Goal: Task Accomplishment & Management: Complete application form

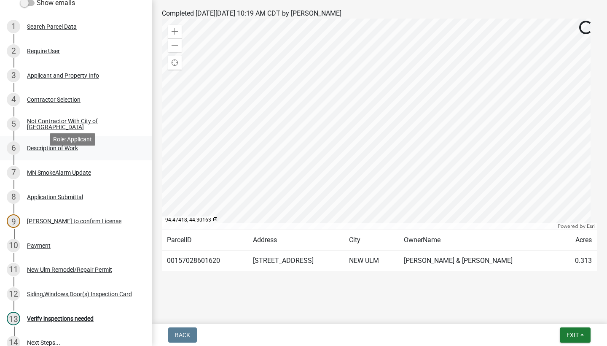
scroll to position [83, 0]
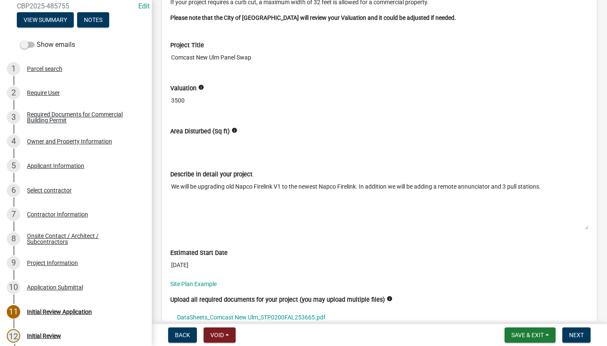
scroll to position [3064, 0]
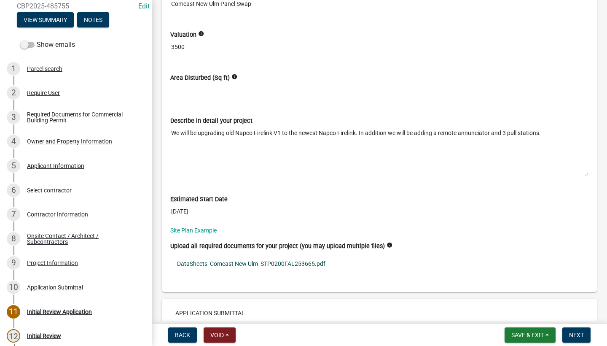
click at [199, 263] on link "DataSheets_Comcast New Ulm_STP0200FAL253665.pdf" at bounding box center [379, 263] width 418 height 19
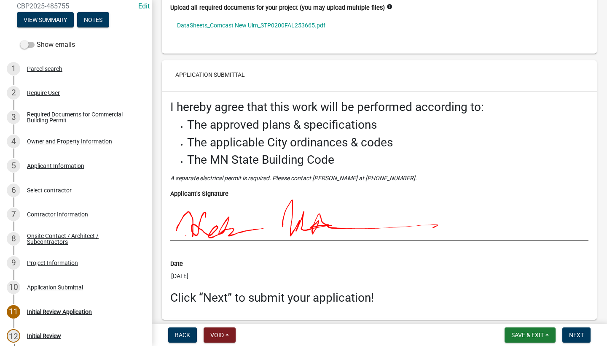
scroll to position [3221, 0]
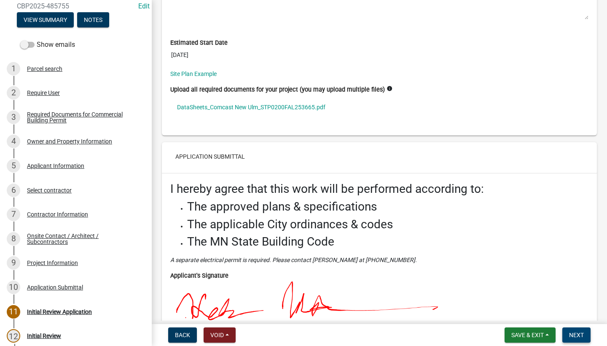
click at [583, 335] on span "Next" at bounding box center [576, 334] width 15 height 7
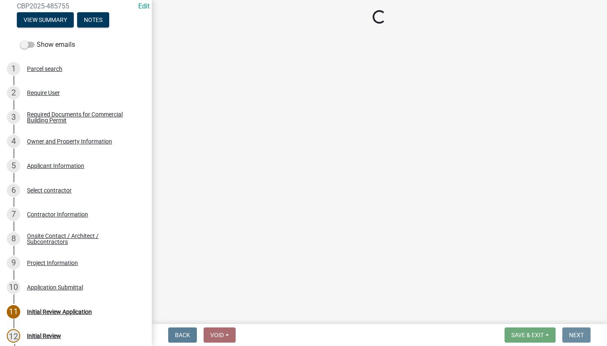
scroll to position [0, 0]
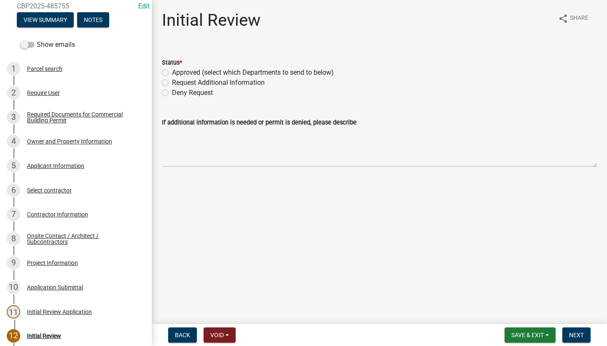
click at [172, 73] on label "Approved (select which Departments to send to below)" at bounding box center [253, 72] width 162 height 10
click at [172, 73] on input "Approved (select which Departments to send to below)" at bounding box center [174, 69] width 5 height 5
radio input "true"
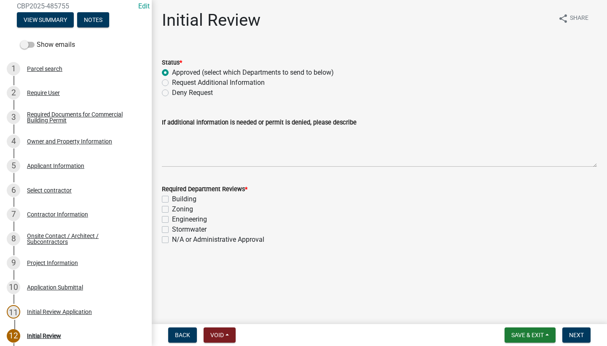
click at [172, 197] on label "Building" at bounding box center [184, 199] width 24 height 10
click at [172, 197] on input "Building" at bounding box center [174, 196] width 5 height 5
checkbox input "true"
checkbox input "false"
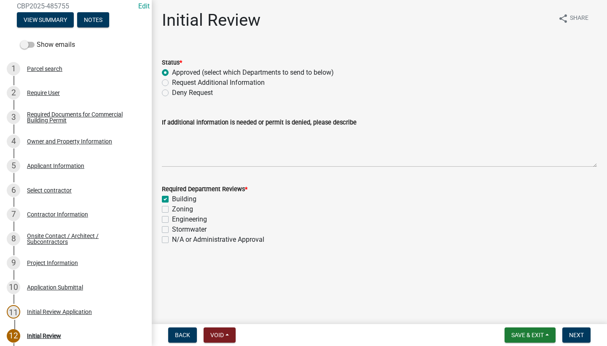
checkbox input "false"
click at [580, 338] on button "Next" at bounding box center [576, 334] width 28 height 15
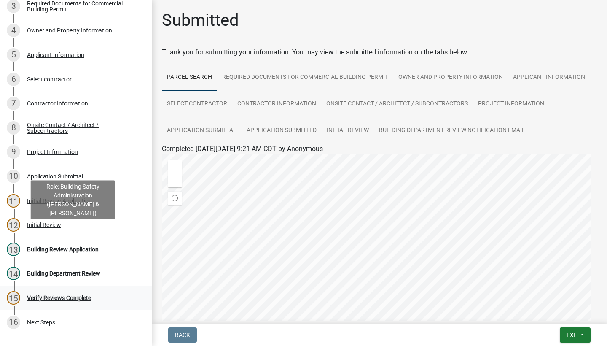
scroll to position [214, 0]
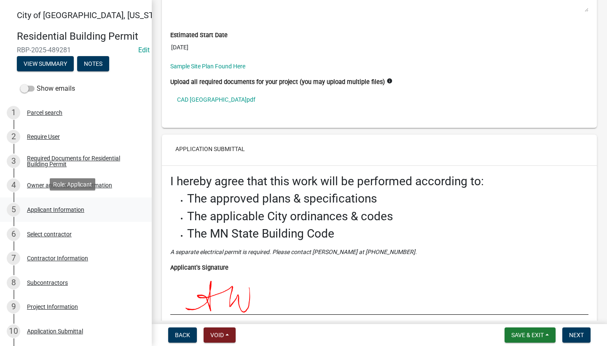
scroll to position [13, 0]
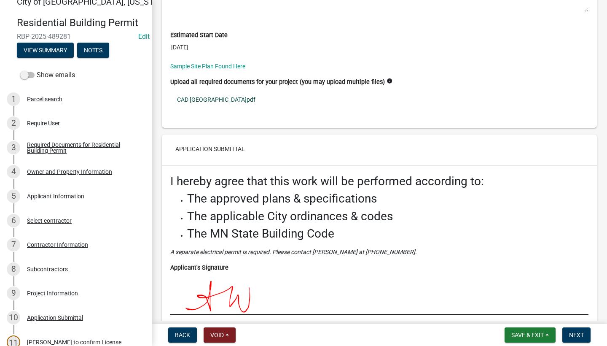
click at [198, 102] on link "CAD New Ulm.pdf" at bounding box center [379, 99] width 418 height 19
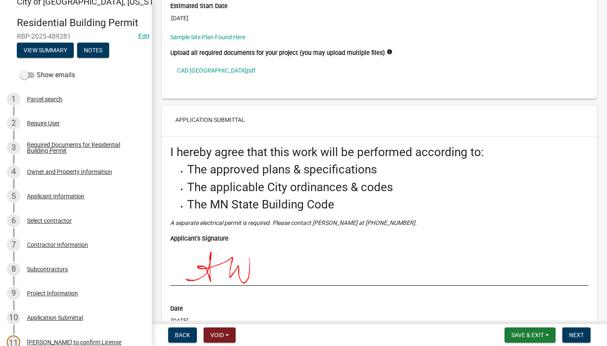
scroll to position [3071, 0]
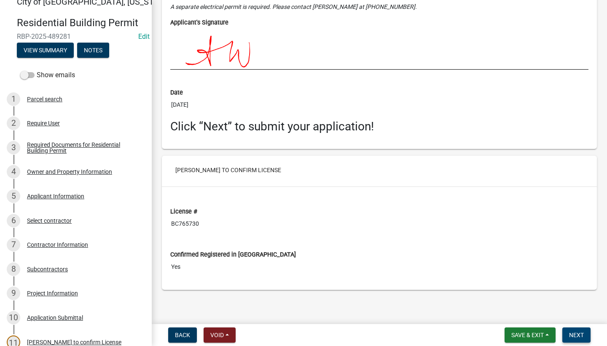
click at [583, 338] on span "Next" at bounding box center [576, 334] width 15 height 7
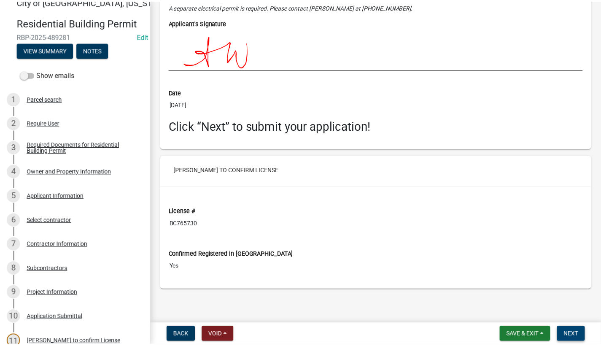
scroll to position [0, 0]
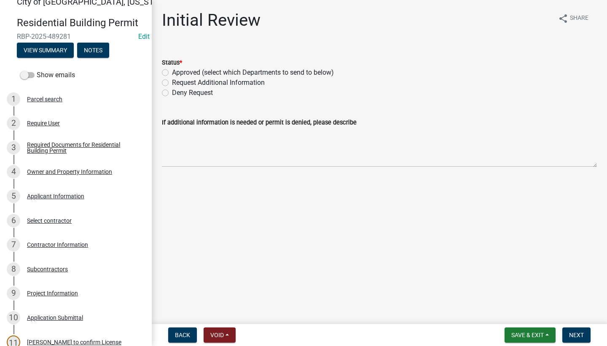
click at [179, 93] on label "Deny Request" at bounding box center [192, 93] width 41 height 10
click at [177, 93] on input "Deny Request" at bounding box center [174, 90] width 5 height 5
radio input "true"
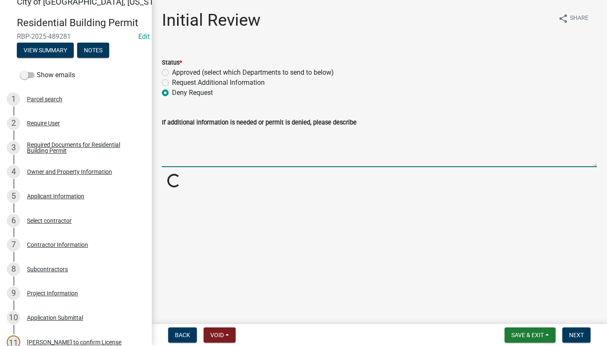
click at [199, 147] on textarea "If additional information is needed or permit is denied, please describe" at bounding box center [379, 147] width 435 height 40
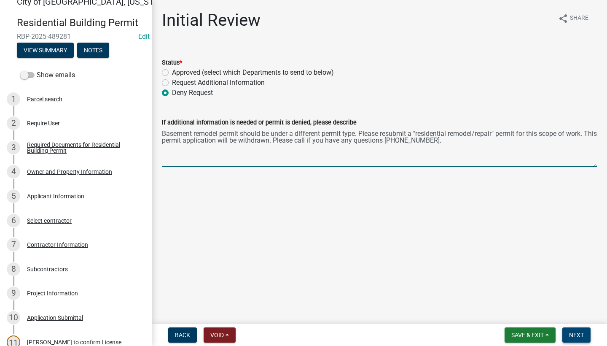
type textarea "Basement remodel permit should be under a different permit type. Please resubmi…"
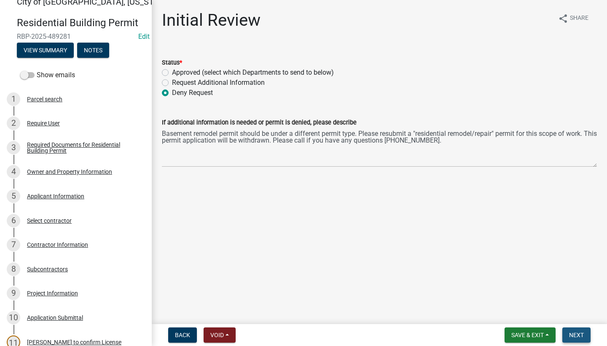
click at [580, 335] on span "Next" at bounding box center [576, 334] width 15 height 7
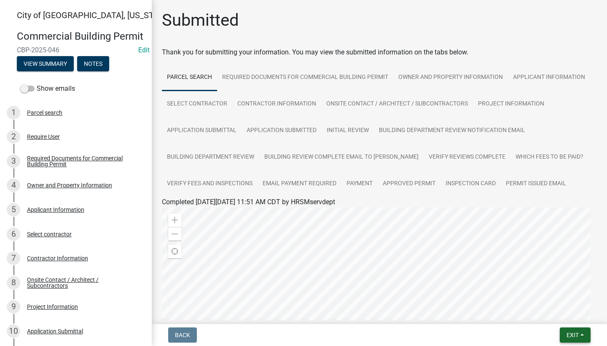
click at [564, 330] on button "Exit" at bounding box center [575, 334] width 31 height 15
click at [558, 317] on button "Save & Exit" at bounding box center [556, 313] width 67 height 20
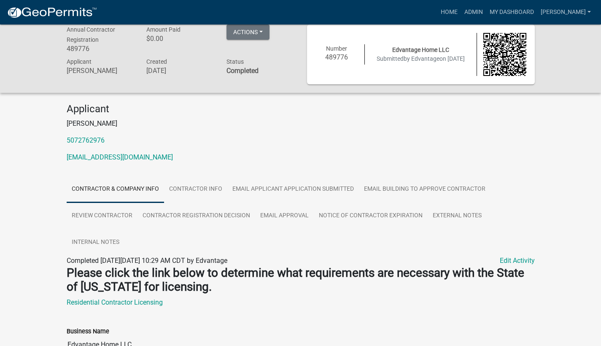
scroll to position [77, 0]
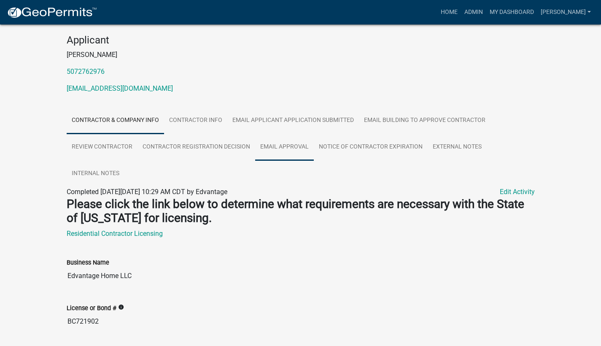
click at [295, 149] on link "Email Approval" at bounding box center [284, 147] width 59 height 27
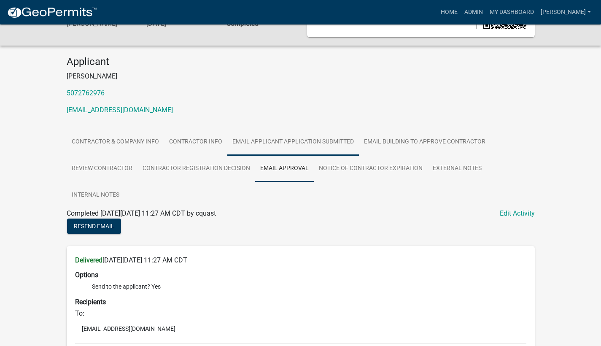
scroll to position [0, 0]
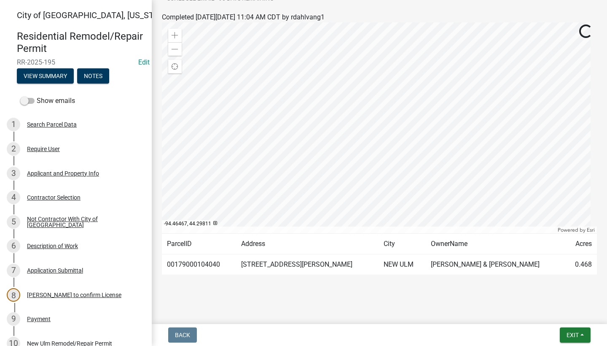
scroll to position [188, 0]
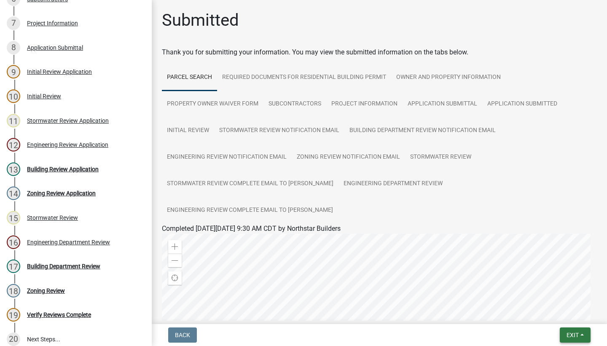
click at [566, 333] on span "Exit" at bounding box center [572, 334] width 12 height 7
click at [549, 311] on button "Save & Exit" at bounding box center [556, 313] width 67 height 20
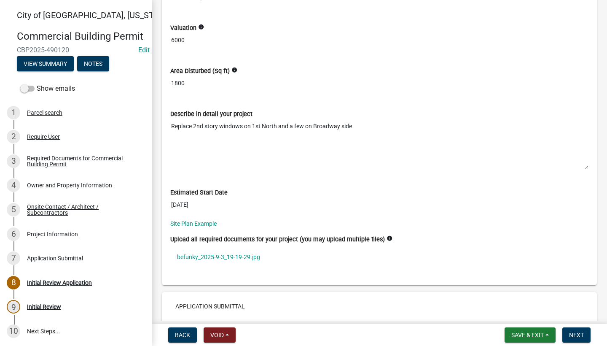
scroll to position [2316, 0]
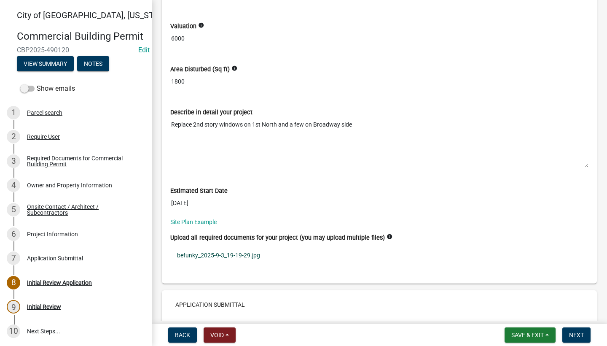
click at [208, 252] on link "befunky_2025-9-3_19-19-29.jpg" at bounding box center [379, 254] width 418 height 19
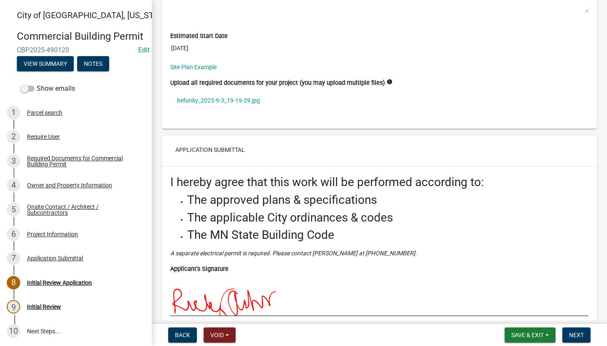
scroll to position [2576, 0]
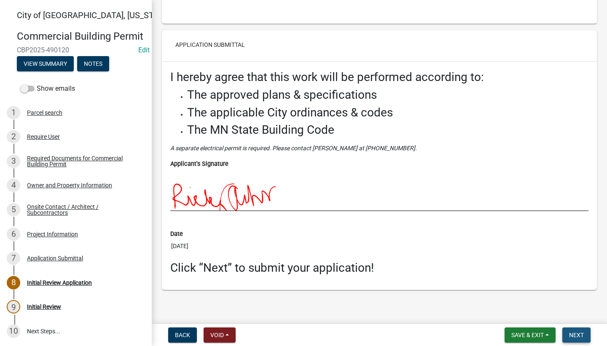
click at [574, 333] on span "Next" at bounding box center [576, 334] width 15 height 7
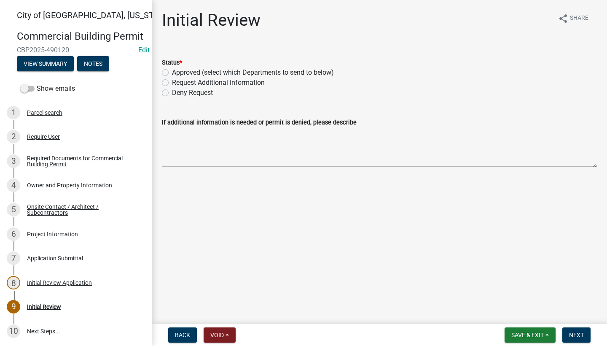
click at [172, 72] on label "Approved (select which Departments to send to below)" at bounding box center [253, 72] width 162 height 10
click at [172, 72] on input "Approved (select which Departments to send to below)" at bounding box center [174, 69] width 5 height 5
radio input "true"
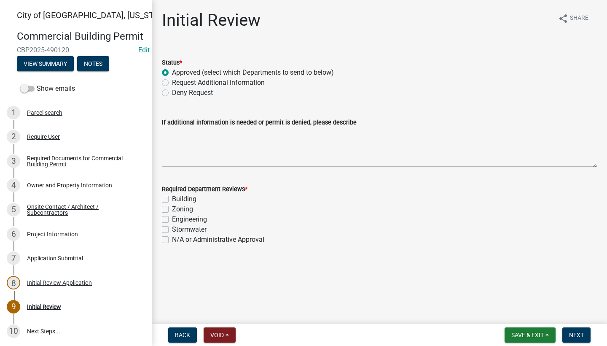
click at [172, 200] on label "Building" at bounding box center [184, 199] width 24 height 10
click at [172, 199] on input "Building" at bounding box center [174, 196] width 5 height 5
checkbox input "true"
checkbox input "false"
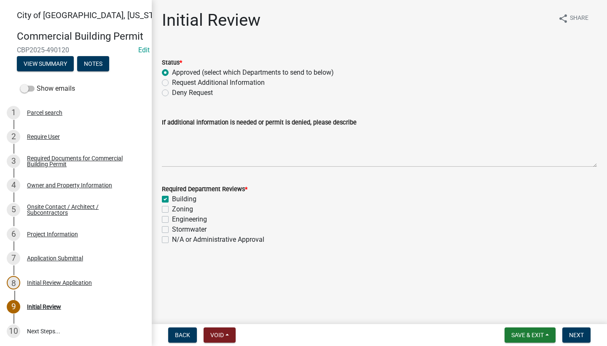
checkbox input "false"
click at [570, 338] on span "Next" at bounding box center [576, 334] width 15 height 7
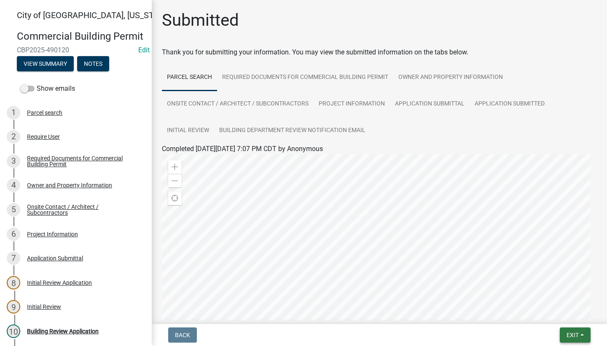
click at [566, 336] on span "Exit" at bounding box center [572, 334] width 12 height 7
click at [564, 310] on button "Save & Exit" at bounding box center [556, 313] width 67 height 20
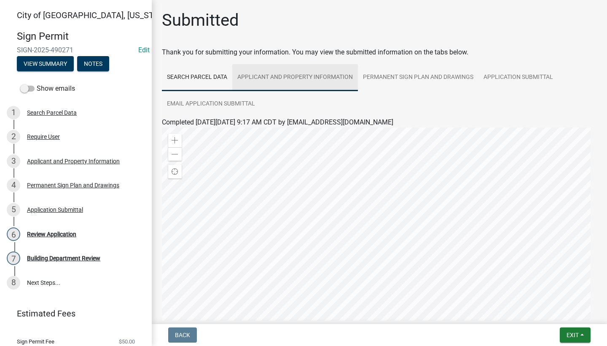
click at [321, 77] on link "Applicant and Property Information" at bounding box center [295, 77] width 126 height 27
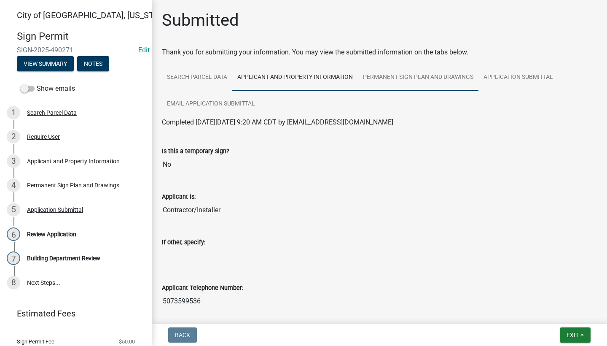
click at [404, 77] on link "Permanent Sign Plan and Drawings" at bounding box center [418, 77] width 121 height 27
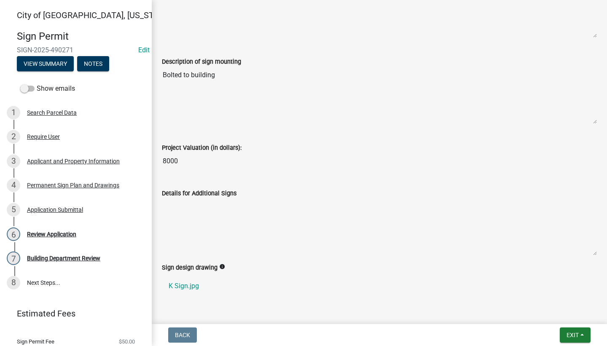
scroll to position [706, 0]
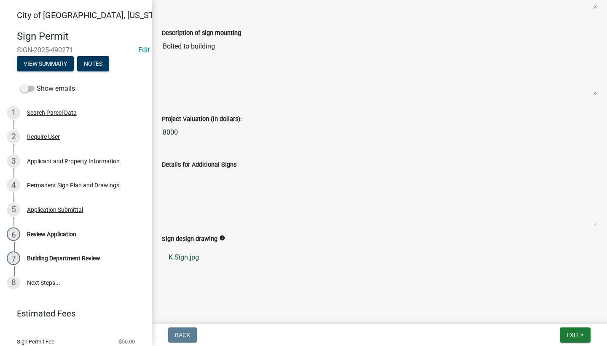
click at [190, 256] on link "K Sign.jpg" at bounding box center [379, 257] width 435 height 20
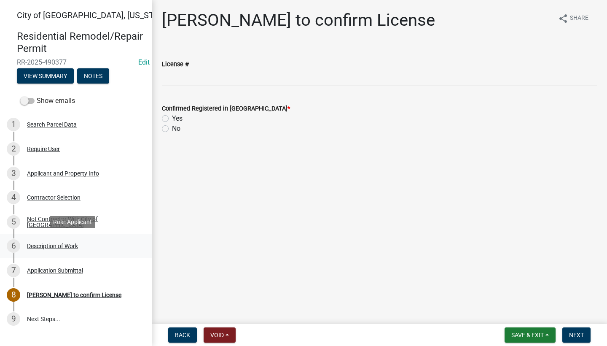
click at [60, 243] on div "Description of Work" at bounding box center [52, 246] width 51 height 6
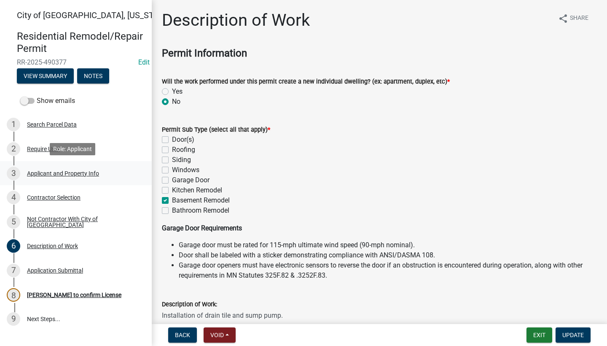
click at [58, 173] on div "Applicant and Property Info" at bounding box center [63, 173] width 72 height 6
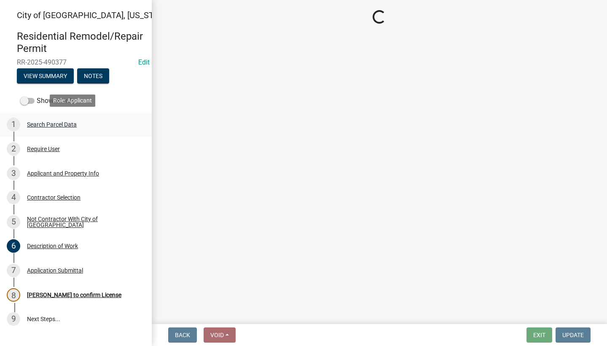
click at [49, 123] on div "Search Parcel Data" at bounding box center [52, 124] width 50 height 6
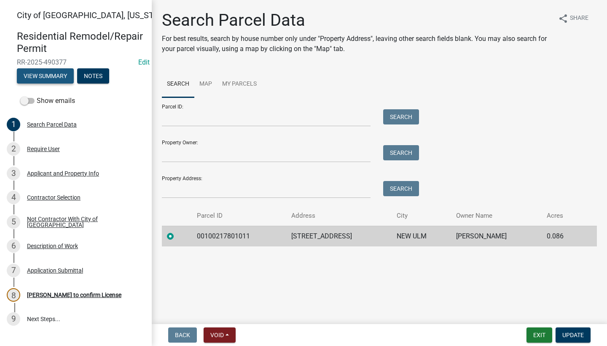
click at [42, 71] on button "View Summary" at bounding box center [45, 75] width 57 height 15
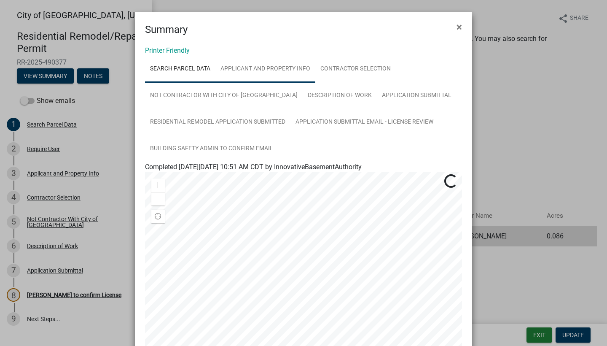
click at [268, 74] on link "Applicant and Property Info" at bounding box center [265, 69] width 100 height 27
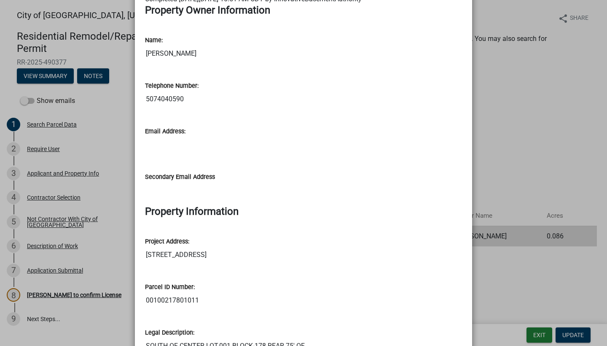
scroll to position [286, 0]
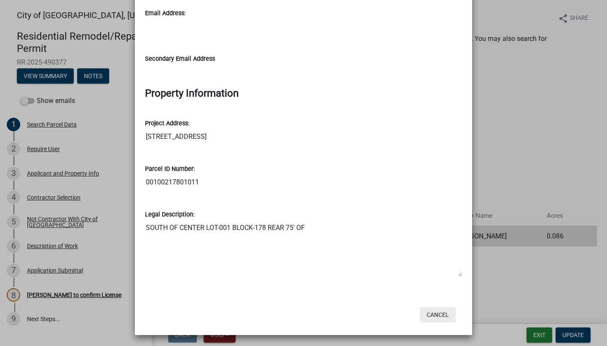
click at [439, 316] on button "Cancel" at bounding box center [438, 314] width 36 height 15
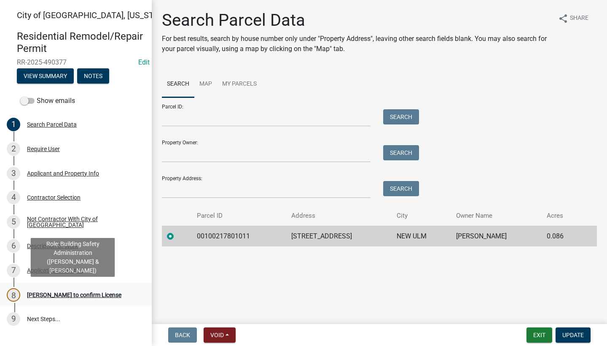
click at [64, 298] on div "8 [PERSON_NAME] to confirm License" at bounding box center [73, 294] width 132 height 13
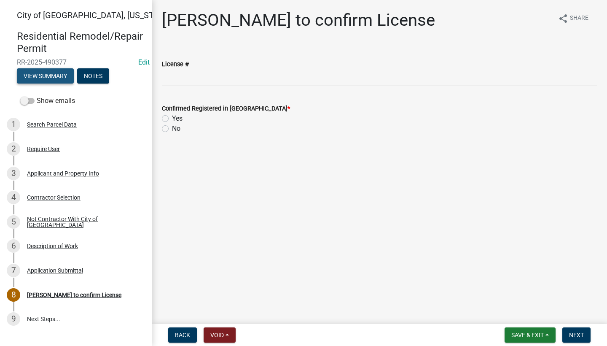
click at [62, 75] on button "View Summary" at bounding box center [45, 75] width 57 height 15
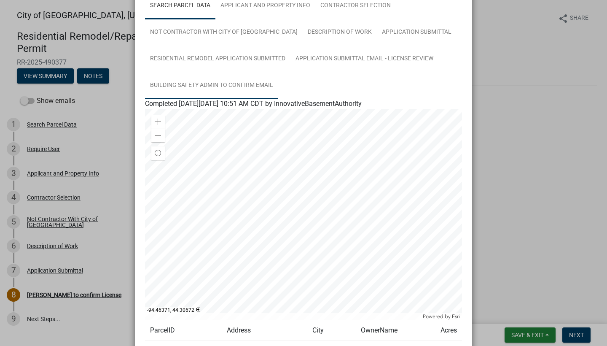
scroll to position [48, 0]
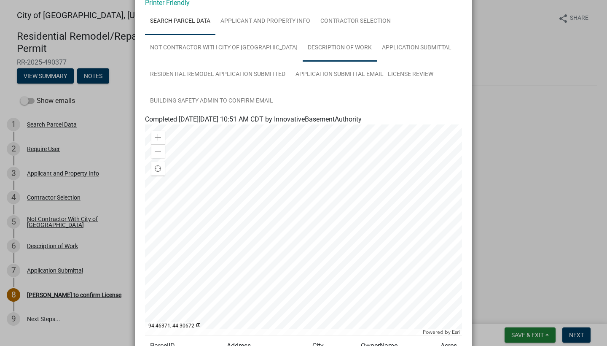
click at [303, 51] on link "Description of Work" at bounding box center [340, 48] width 74 height 27
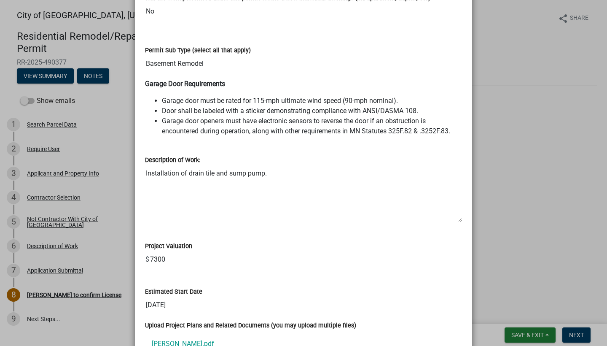
scroll to position [294, 0]
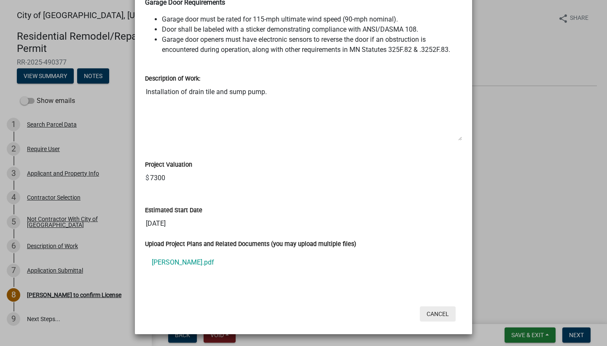
click at [426, 310] on button "Cancel" at bounding box center [438, 313] width 36 height 15
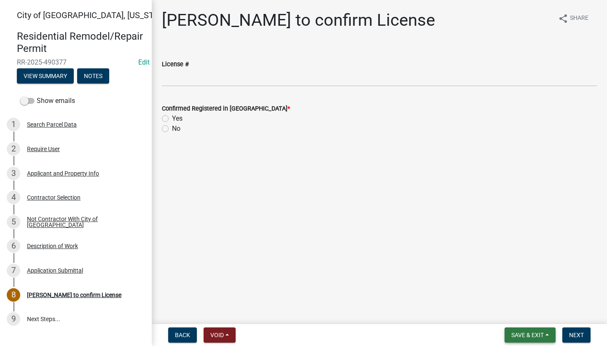
click at [519, 336] on span "Save & Exit" at bounding box center [527, 334] width 32 height 7
click at [519, 312] on button "Save & Exit" at bounding box center [521, 313] width 67 height 20
